Goal: Information Seeking & Learning: Find specific fact

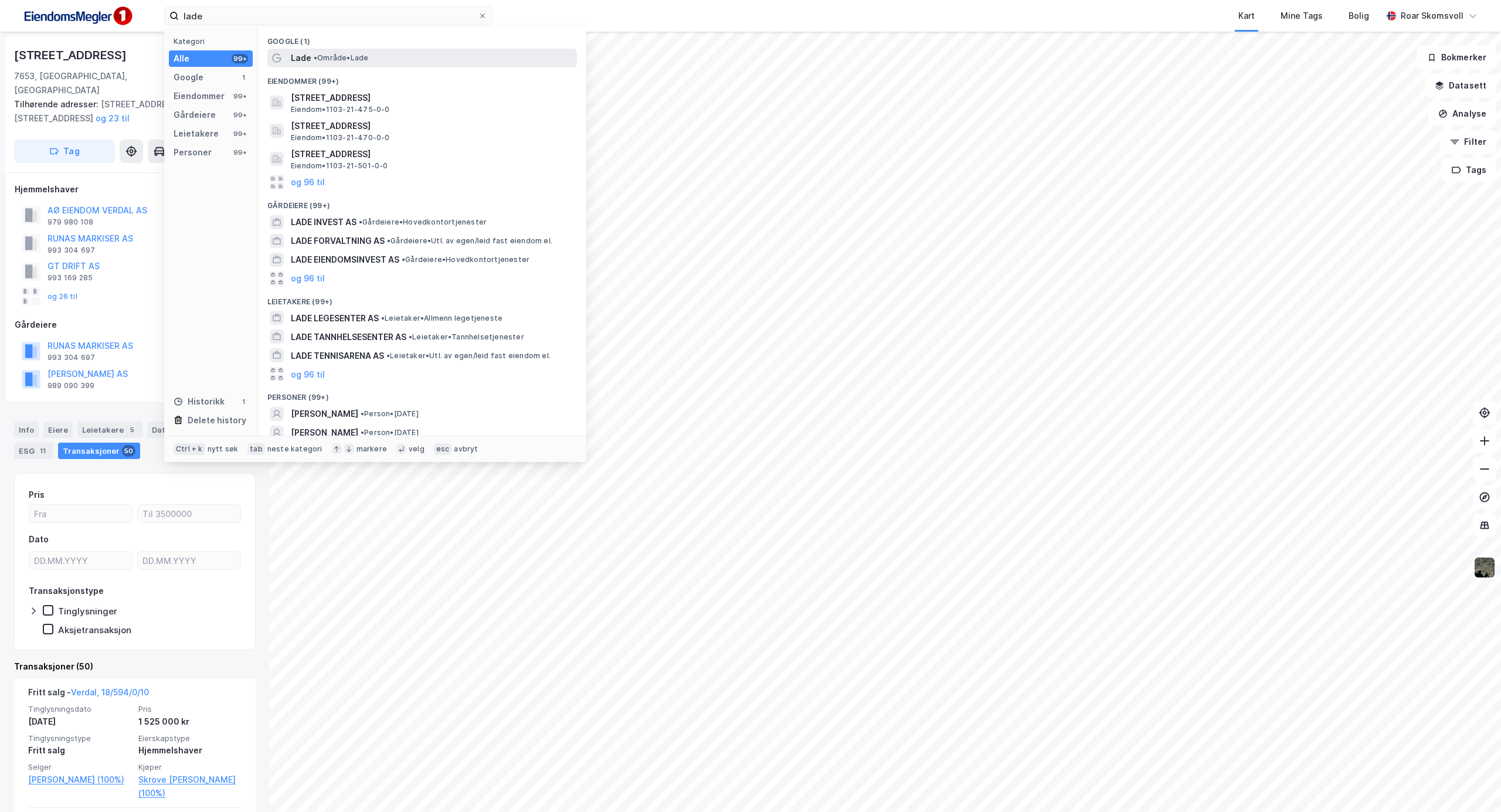
type input "lade"
click at [299, 54] on span "Lade" at bounding box center [301, 58] width 21 height 14
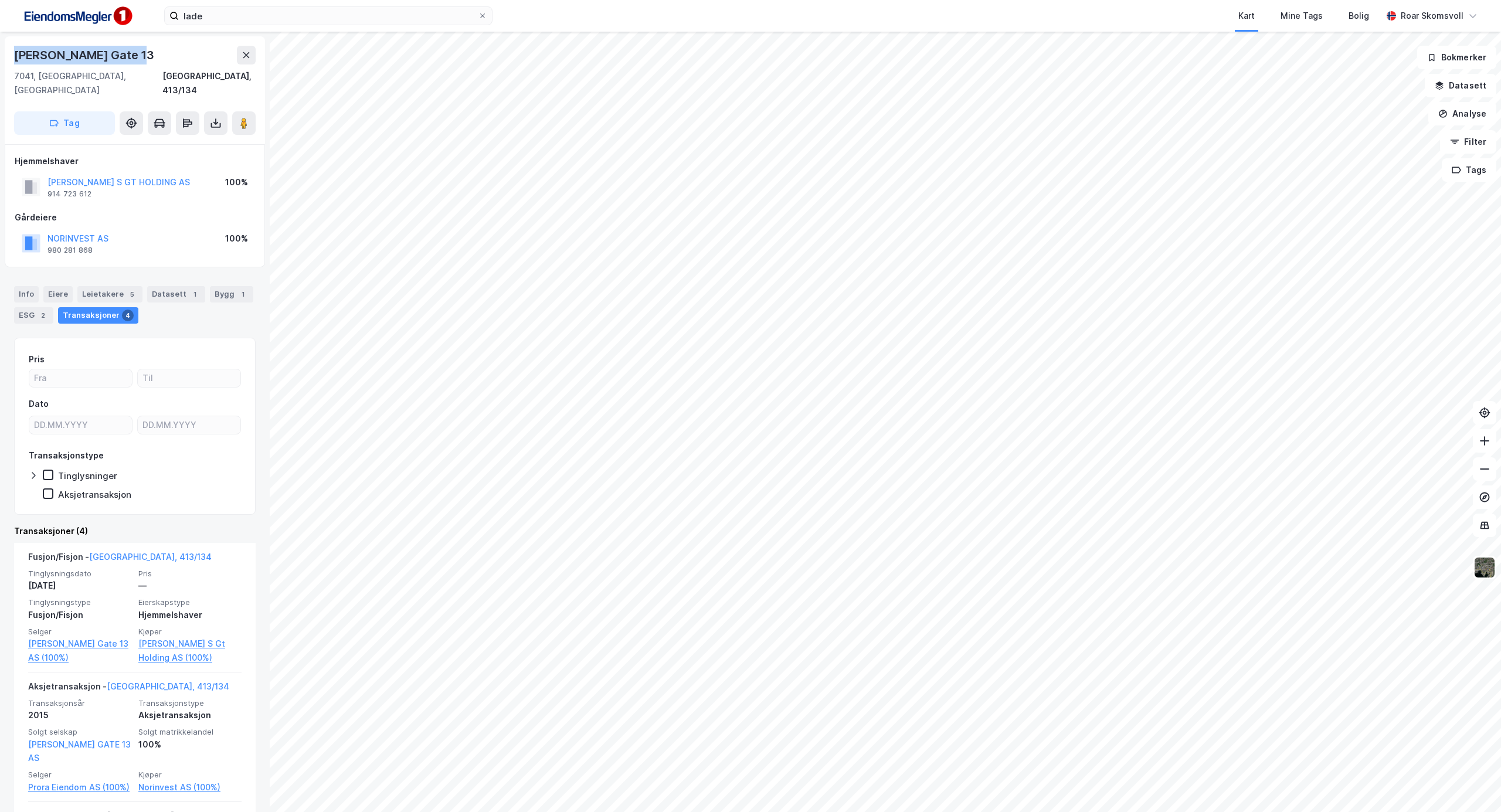
drag, startPoint x: 130, startPoint y: 50, endPoint x: 7, endPoint y: 59, distance: 123.3
click at [7, 59] on div "Haakon [STREET_ADDRESS]" at bounding box center [134, 90] width 260 height 108
copy div "[PERSON_NAME] Gate 13"
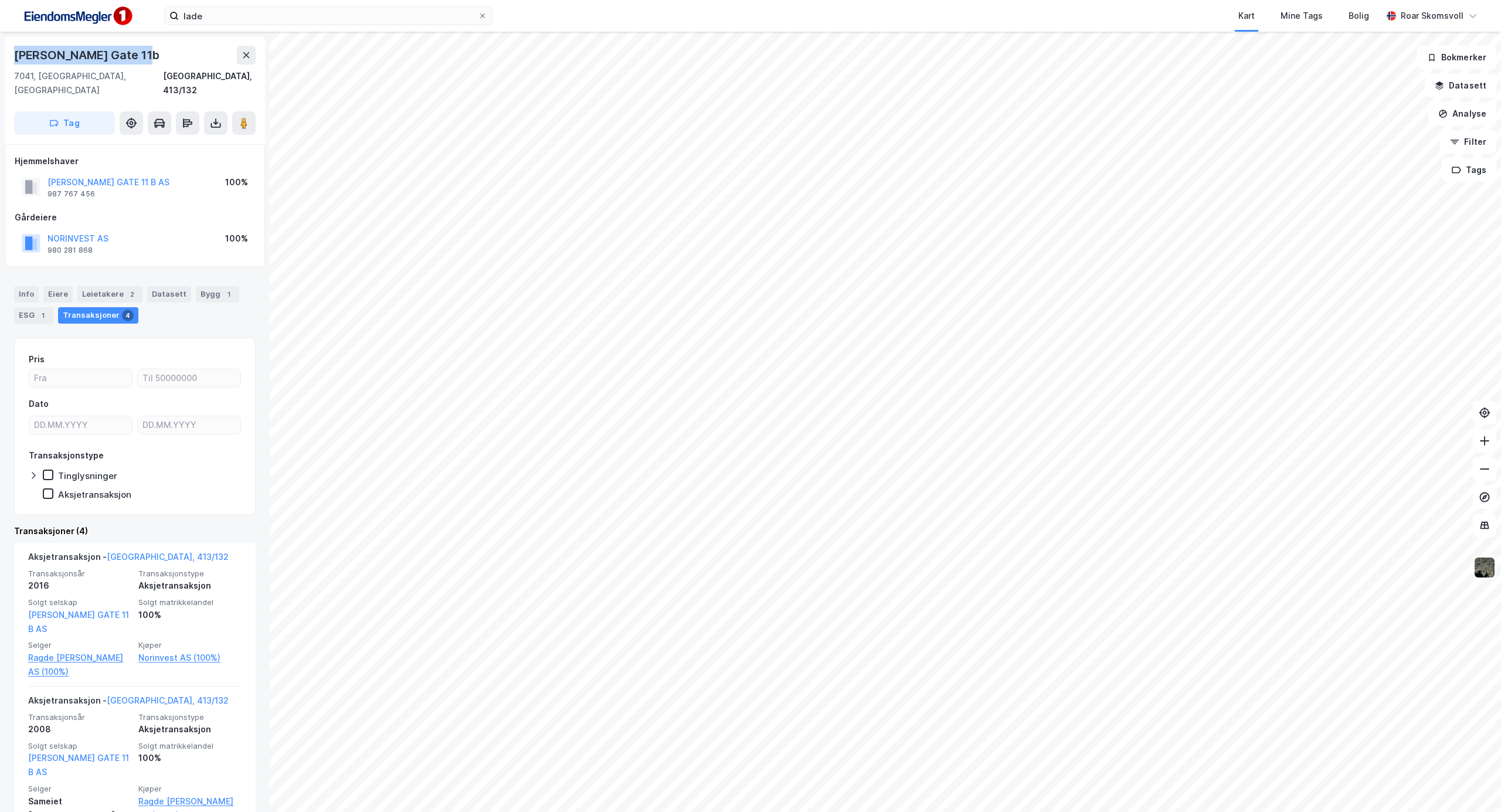
drag, startPoint x: 140, startPoint y: 59, endPoint x: 0, endPoint y: 56, distance: 140.0
click at [0, 56] on div "Haakon [STREET_ADDRESS], 413/132 Tag Hjemmelshaver [PERSON_NAME][GEOGRAPHIC_DAT…" at bounding box center [135, 422] width 269 height 780
copy div "[PERSON_NAME] Gate 11b"
